Goal: Information Seeking & Learning: Check status

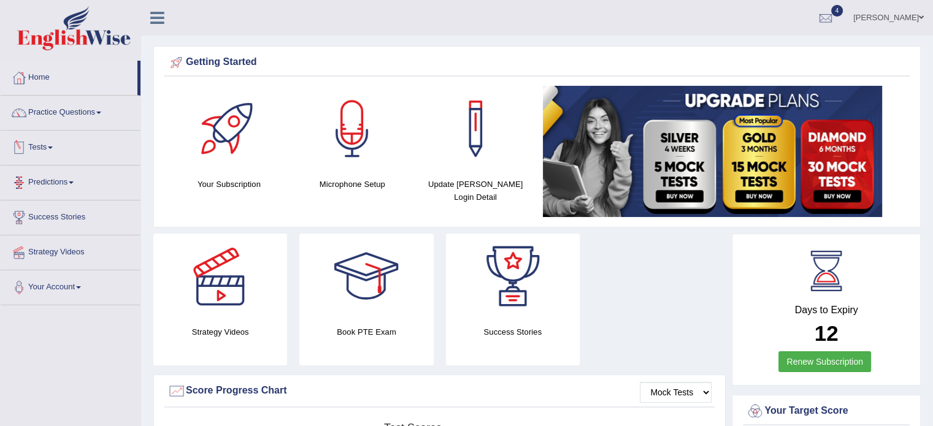
click at [51, 147] on link "Tests" at bounding box center [71, 146] width 140 height 31
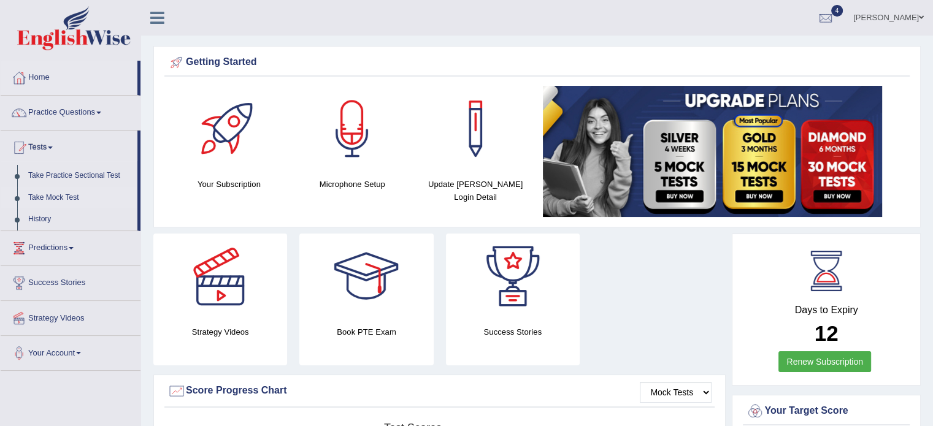
click at [54, 191] on link "Take Mock Test" at bounding box center [80, 198] width 115 height 22
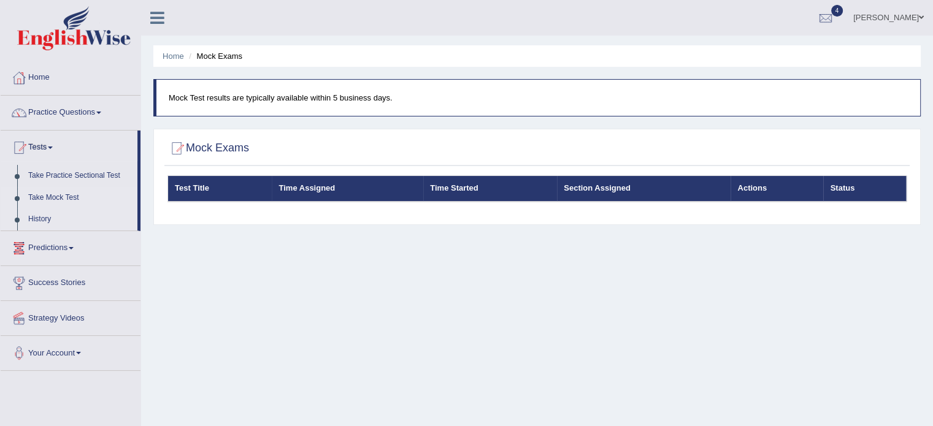
click at [34, 217] on link "History" at bounding box center [80, 219] width 115 height 22
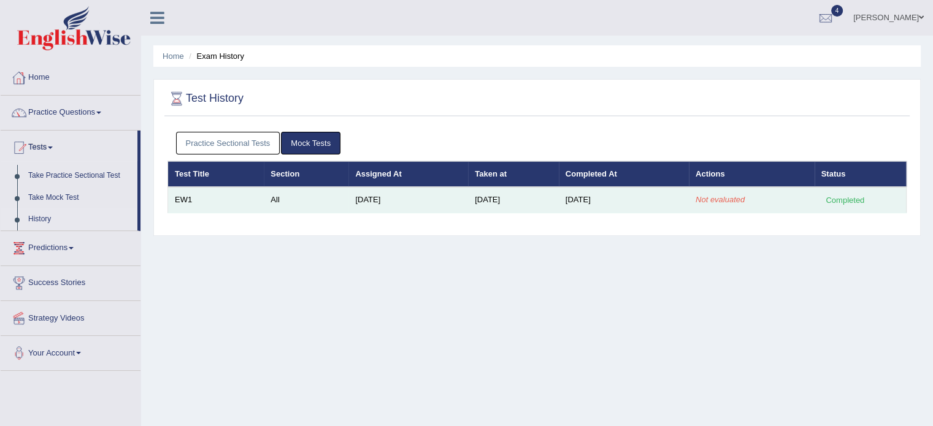
drag, startPoint x: 840, startPoint y: 204, endPoint x: 820, endPoint y: 204, distance: 20.2
click at [839, 204] on div "Completed" at bounding box center [845, 200] width 48 height 13
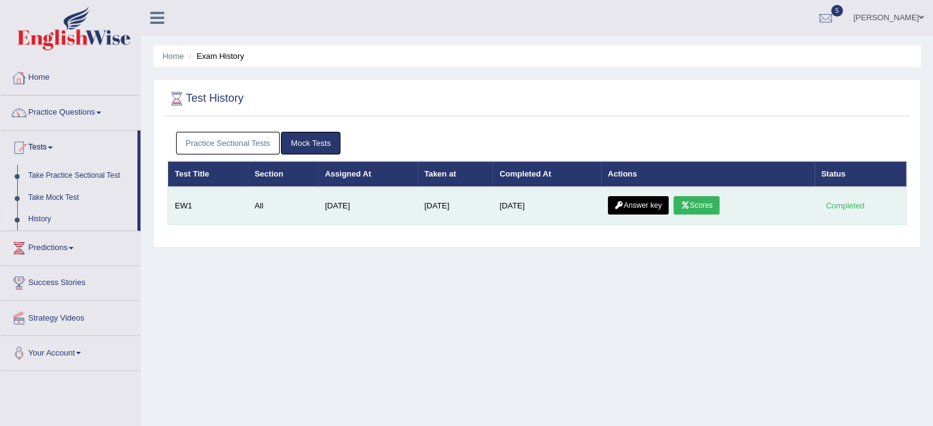
click at [712, 204] on link "Scores" at bounding box center [695, 205] width 45 height 18
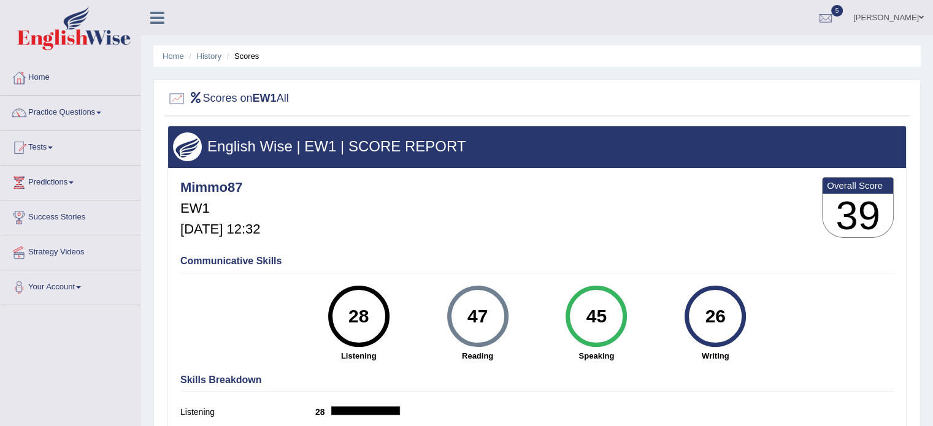
click at [844, 197] on h3 "39" at bounding box center [857, 216] width 71 height 44
click at [731, 309] on div "26" at bounding box center [715, 317] width 45 height 52
click at [630, 318] on div "45 Speaking" at bounding box center [595, 324] width 119 height 76
click at [61, 182] on link "Predictions" at bounding box center [71, 181] width 140 height 31
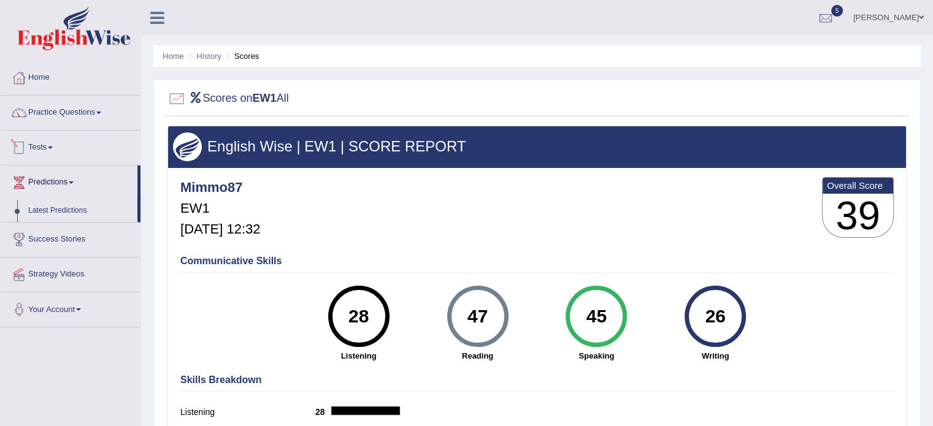
click at [61, 150] on link "Tests" at bounding box center [71, 146] width 140 height 31
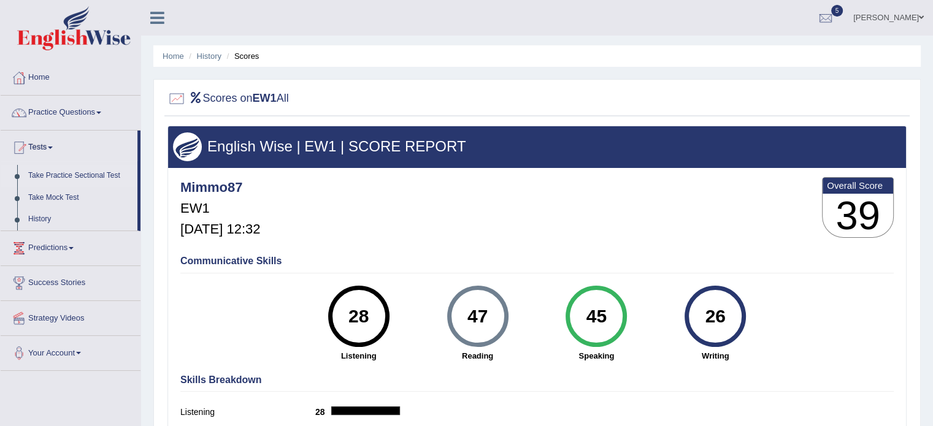
click at [64, 176] on link "Take Practice Sectional Test" at bounding box center [80, 176] width 115 height 22
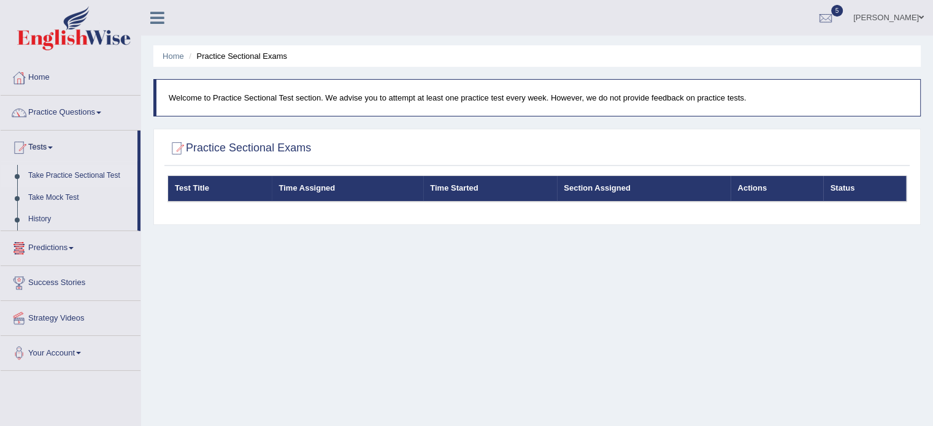
click at [77, 245] on link "Predictions" at bounding box center [71, 246] width 140 height 31
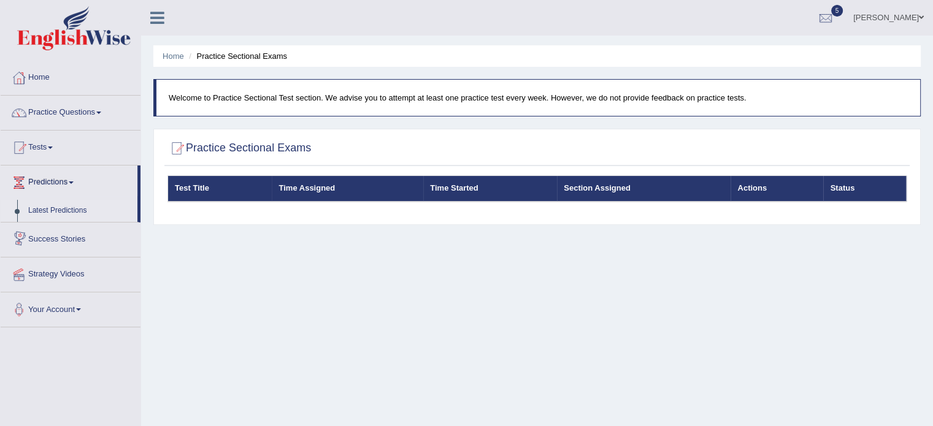
click at [69, 211] on link "Latest Predictions" at bounding box center [80, 211] width 115 height 22
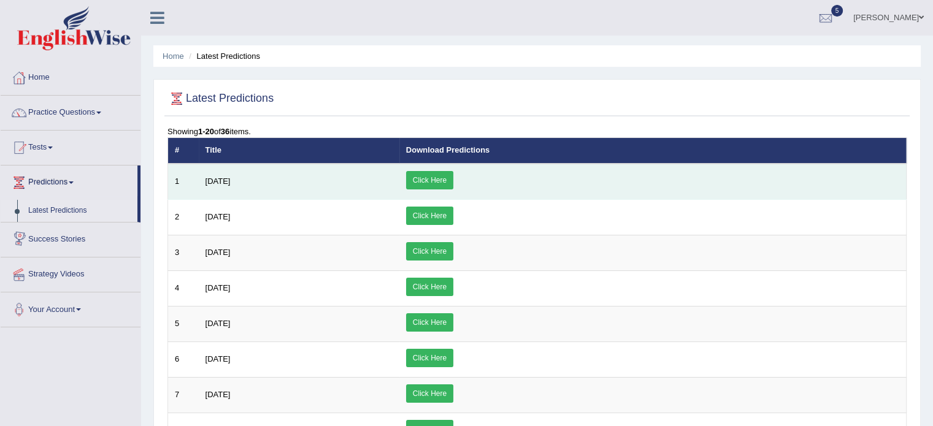
click at [453, 181] on link "Click Here" at bounding box center [429, 180] width 47 height 18
